Goal: Find specific page/section: Find specific page/section

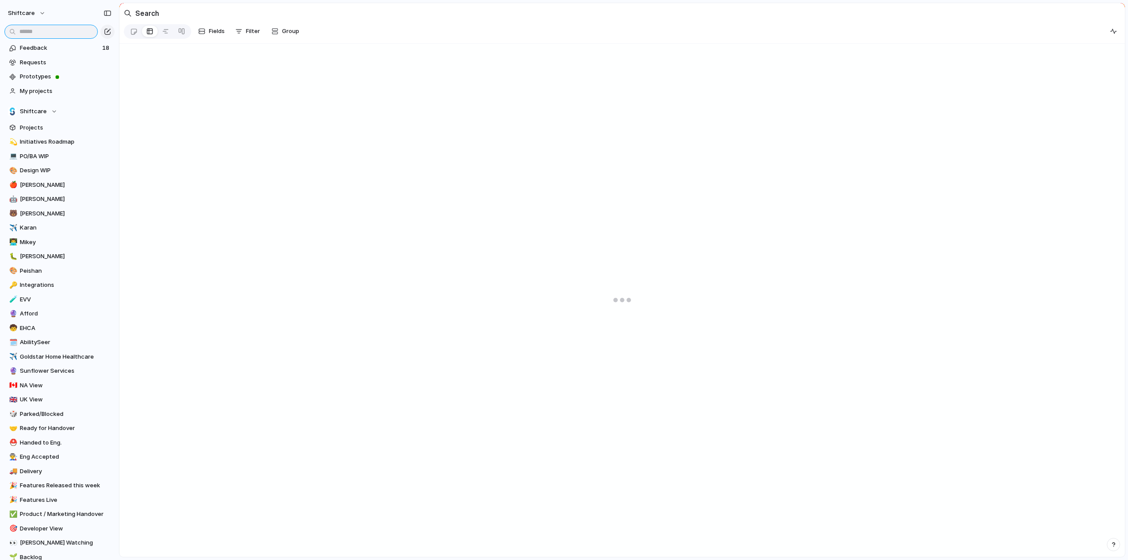
click at [46, 34] on input "text" at bounding box center [50, 32] width 93 height 14
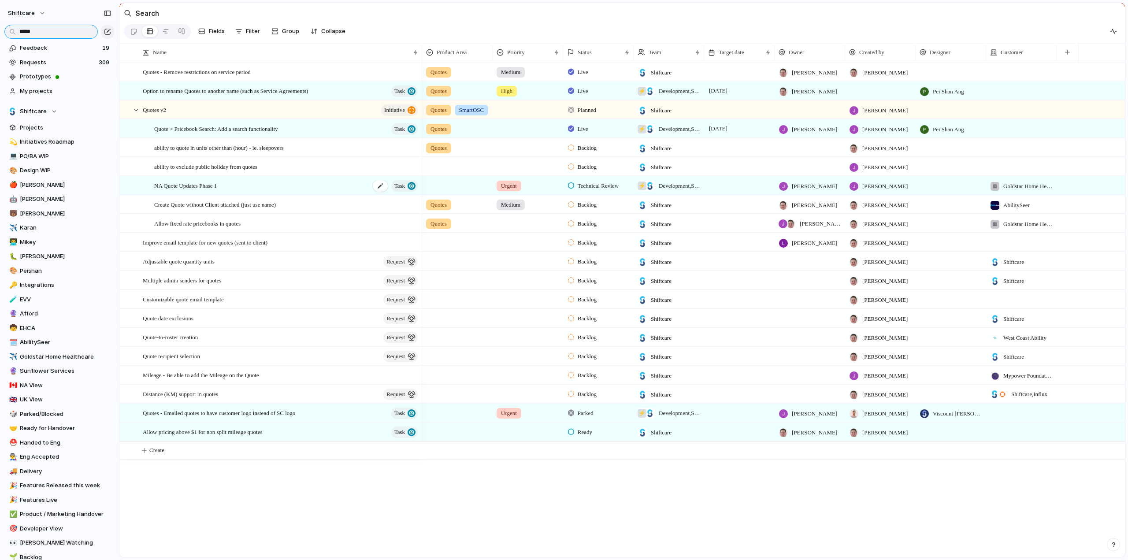
type input "*****"
click at [199, 190] on span "NA Quote Updates Phase 1" at bounding box center [185, 185] width 63 height 10
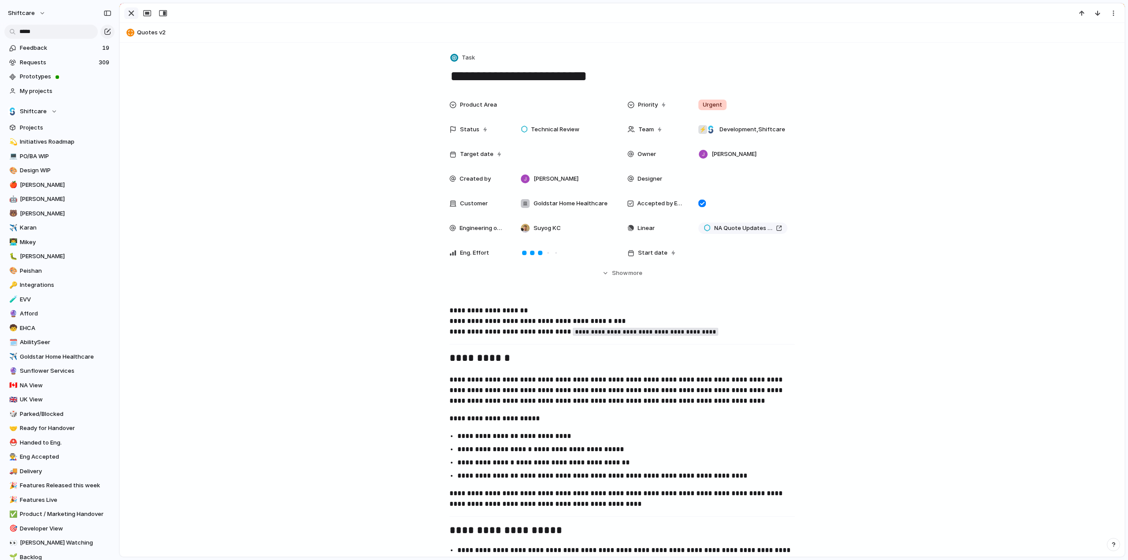
click at [131, 10] on div "button" at bounding box center [131, 13] width 11 height 11
